Goal: Information Seeking & Learning: Learn about a topic

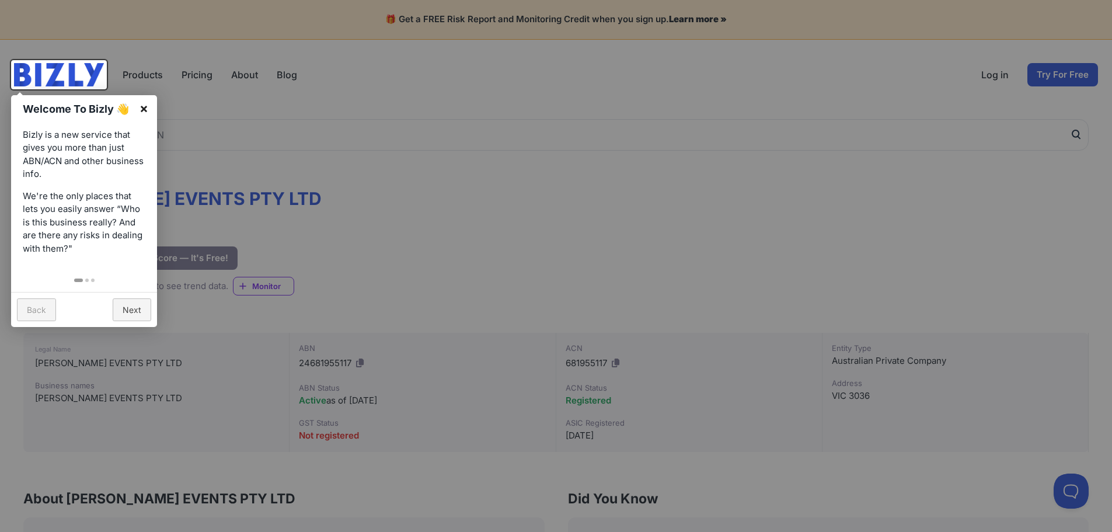
click at [138, 105] on link "×" at bounding box center [144, 108] width 26 height 26
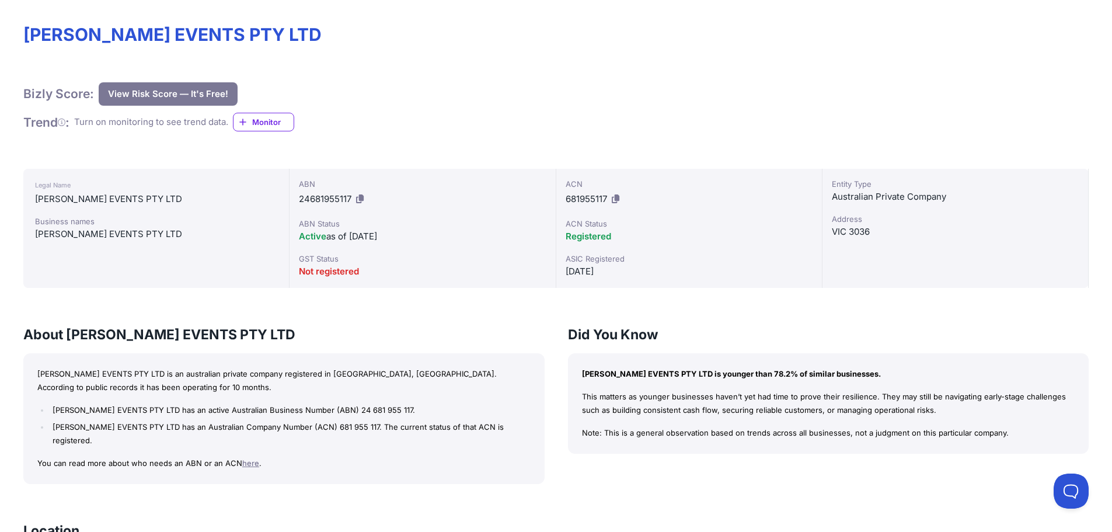
scroll to position [175, 0]
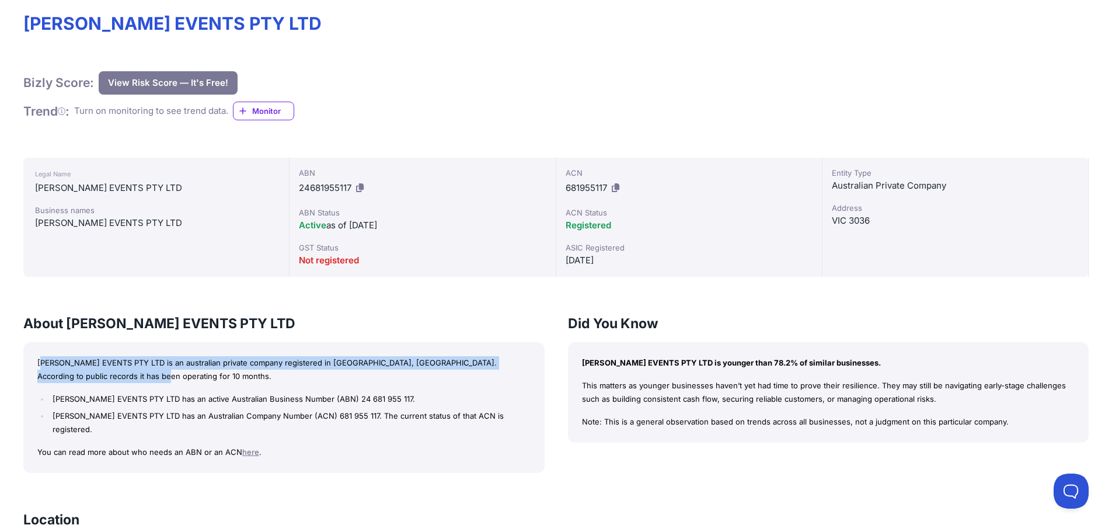
drag, startPoint x: 44, startPoint y: 354, endPoint x: 263, endPoint y: 372, distance: 219.7
click at [263, 372] on div "CHEYNE'S EVENTS PTY LTD is an australian private company registered in VIC, Aus…" at bounding box center [283, 407] width 521 height 131
click at [263, 372] on p "[PERSON_NAME] EVENTS PTY LTD is an australian private company registered in [GE…" at bounding box center [283, 369] width 493 height 27
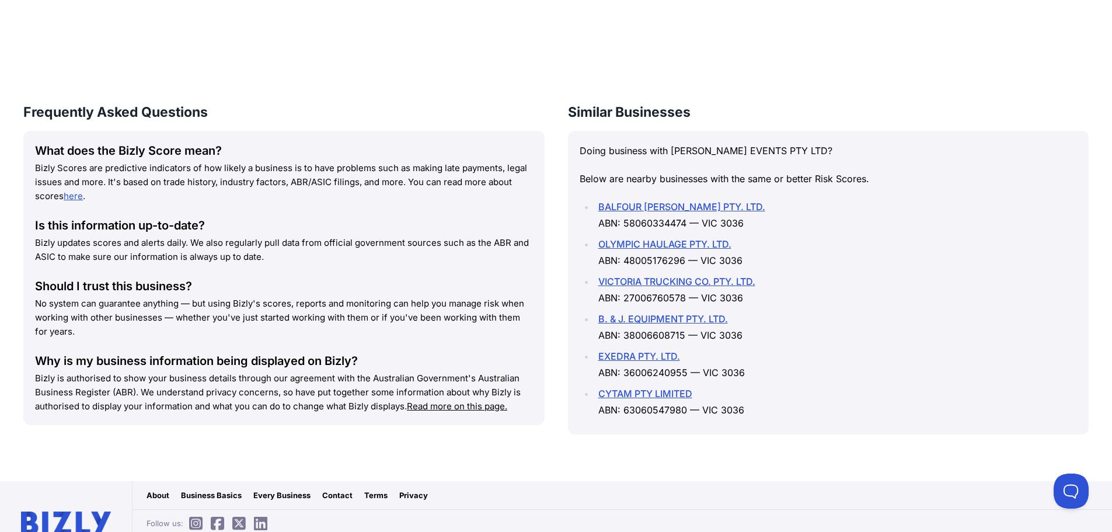
scroll to position [931, 0]
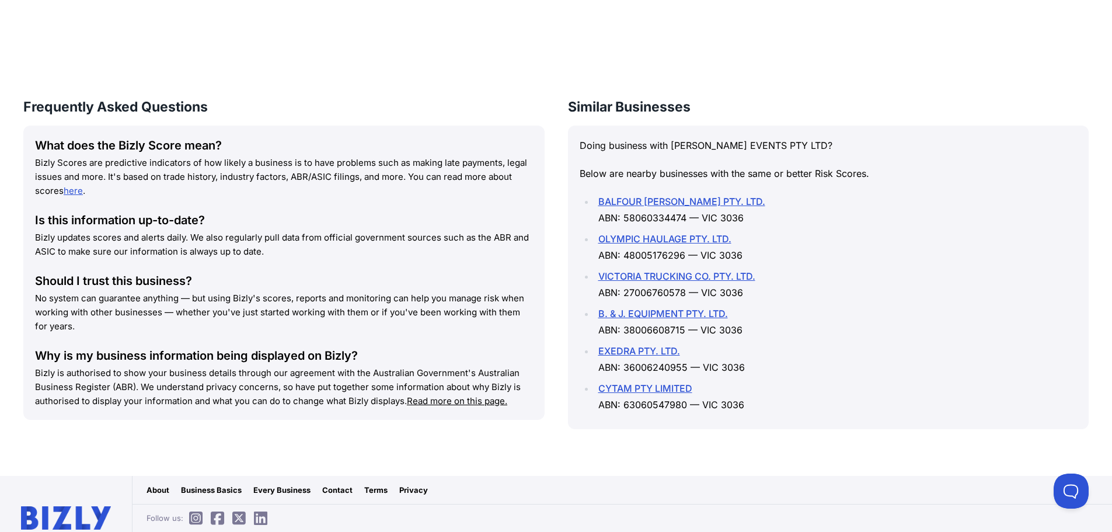
scroll to position [931, 0]
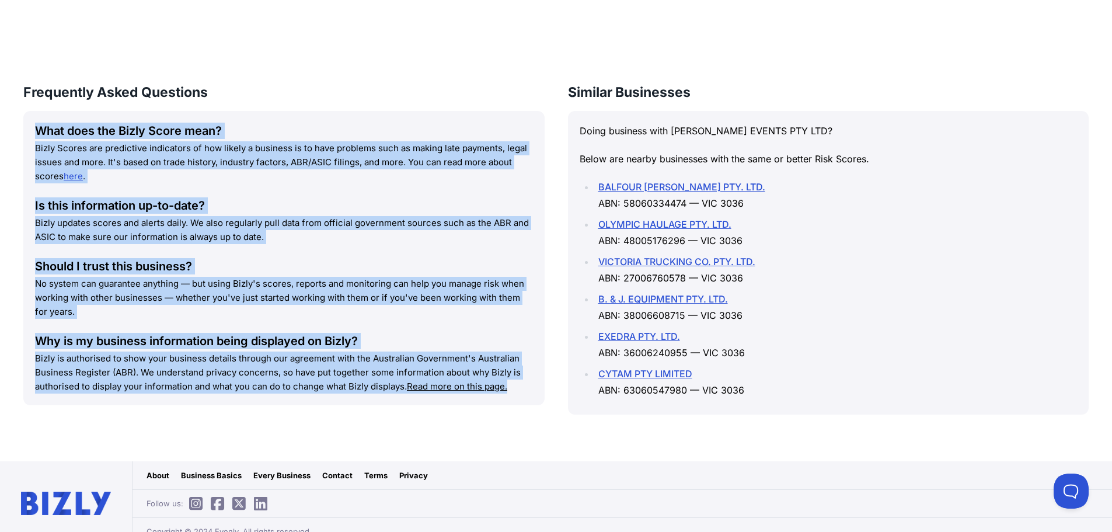
drag, startPoint x: 36, startPoint y: 118, endPoint x: 521, endPoint y: 371, distance: 547.6
click at [521, 371] on div "What does the Bizly Score mean? Bizly Scores are predictive indicators of how l…" at bounding box center [283, 258] width 521 height 294
click at [521, 371] on p "Bizly is authorised to show your business details through our agreement with th…" at bounding box center [284, 372] width 498 height 42
